Goal: Task Accomplishment & Management: Manage account settings

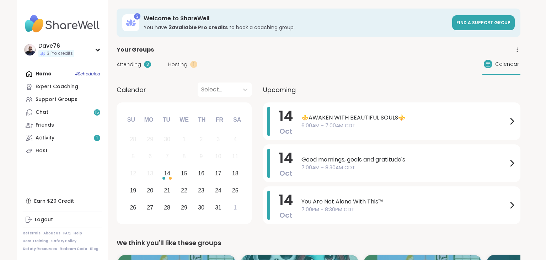
click at [352, 116] on span "⚜️AWAKEN WITH BEAUTIFUL SOULS⚜️" at bounding box center [404, 117] width 206 height 9
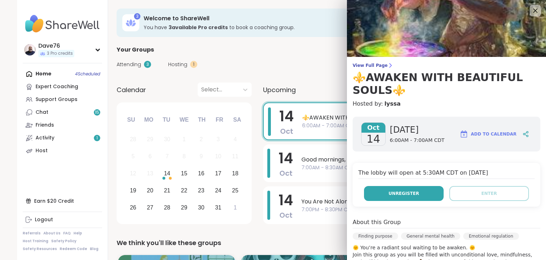
click at [401, 188] on button "Unregister" at bounding box center [404, 193] width 80 height 15
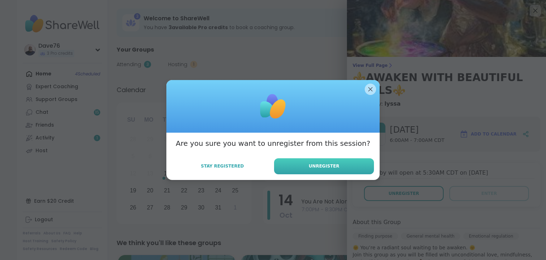
click at [359, 163] on button "Unregister" at bounding box center [324, 166] width 100 height 16
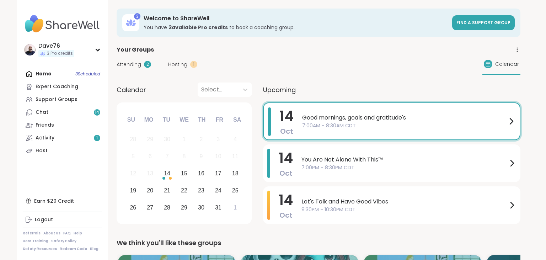
click at [385, 125] on span "7:00AM - 8:30AM CDT" at bounding box center [404, 125] width 205 height 7
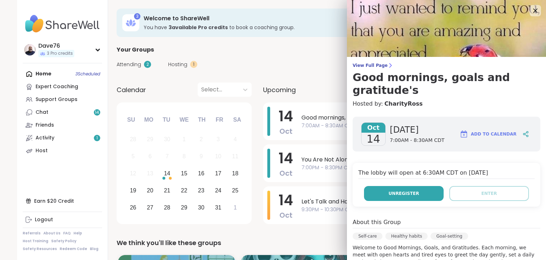
click at [421, 186] on button "Unregister" at bounding box center [404, 193] width 80 height 15
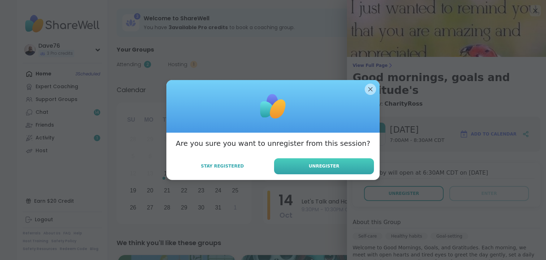
click at [348, 164] on button "Unregister" at bounding box center [324, 166] width 100 height 16
